Goal: Navigation & Orientation: Go to known website

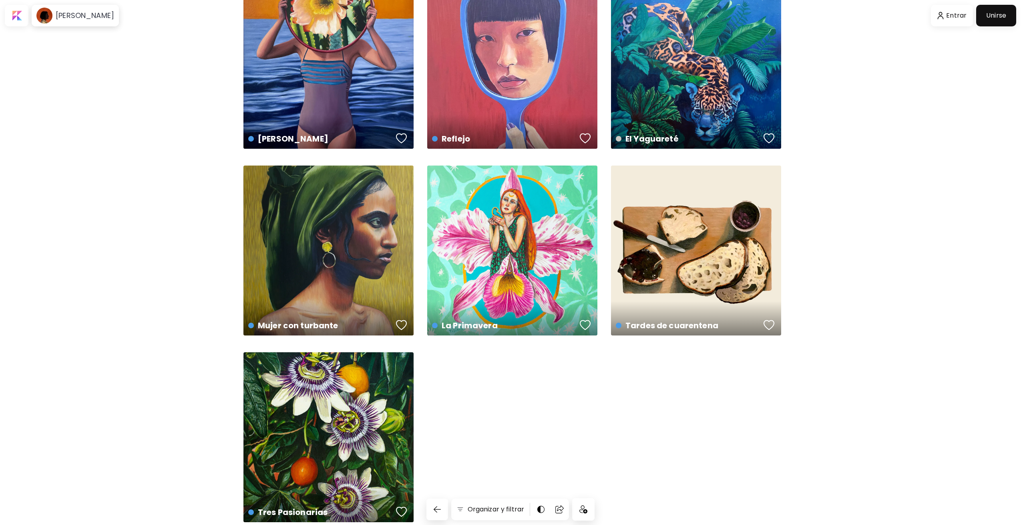
scroll to position [94, 0]
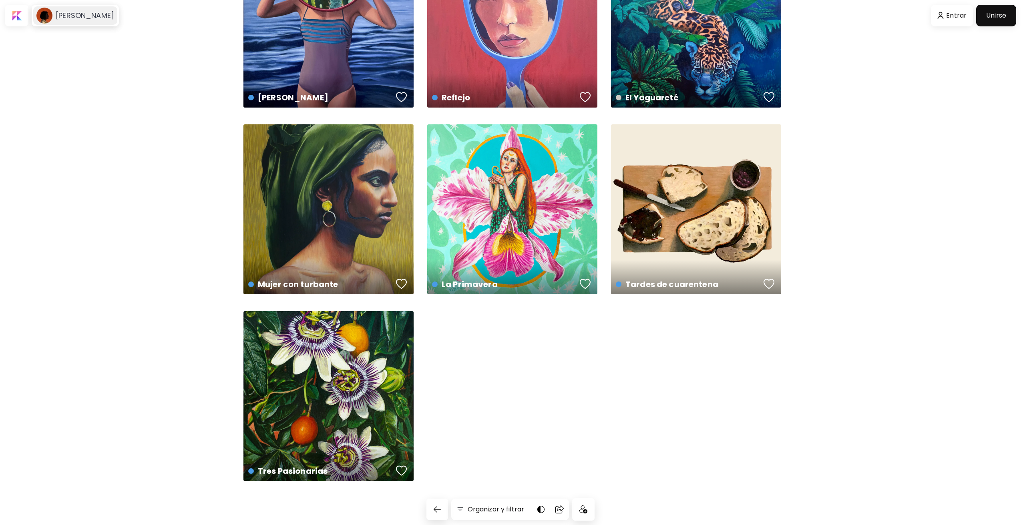
click at [65, 19] on h6 "[PERSON_NAME]" at bounding box center [85, 16] width 58 height 10
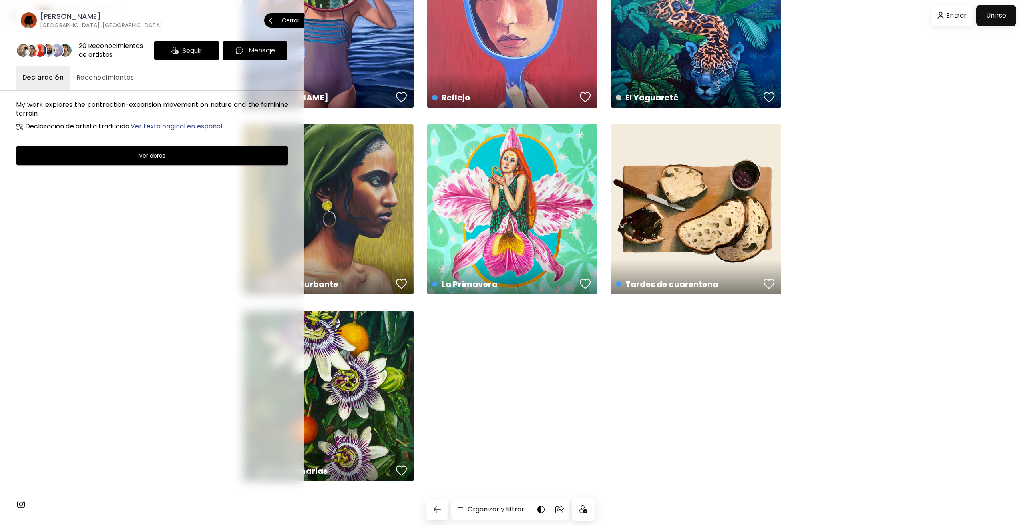
click at [291, 20] on p "Cerrar" at bounding box center [291, 21] width 18 height 6
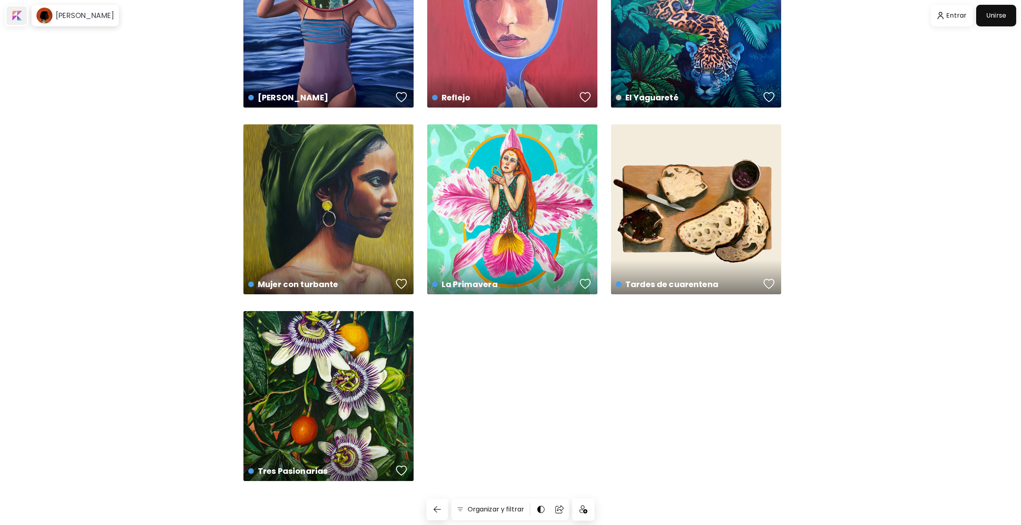
click at [24, 18] on div at bounding box center [16, 15] width 20 height 18
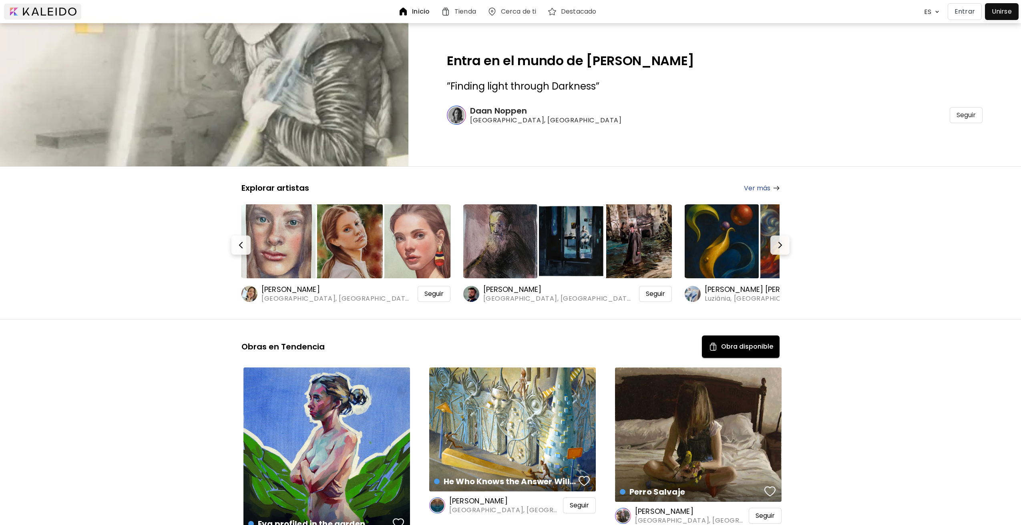
click at [63, 21] on div at bounding box center [42, 11] width 80 height 19
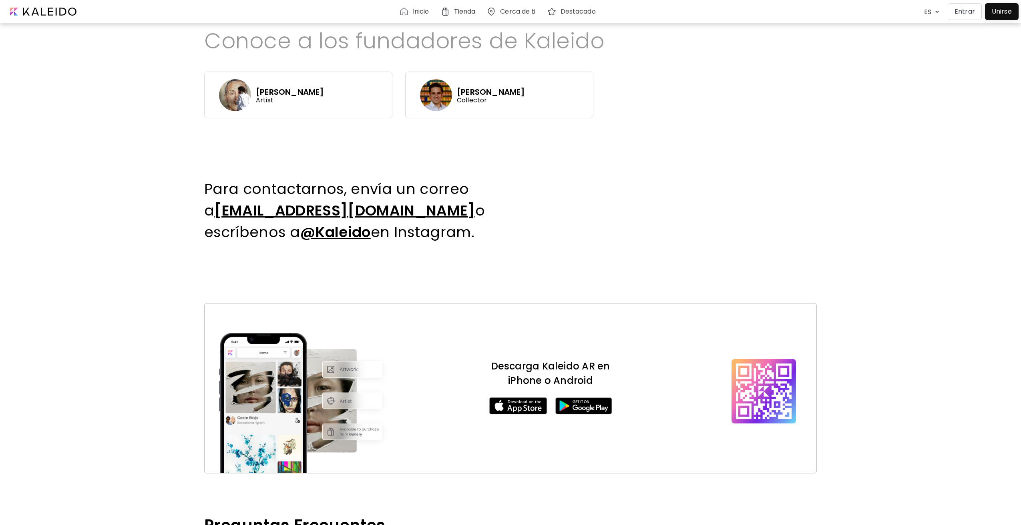
scroll to position [520, 0]
